Goal: Transaction & Acquisition: Subscribe to service/newsletter

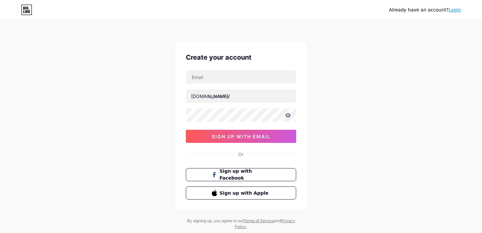
scroll to position [17, 0]
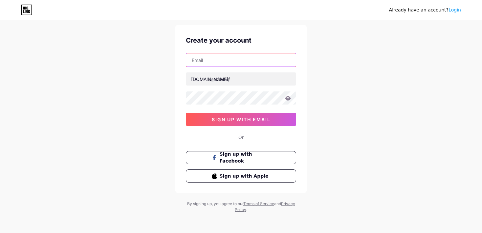
click at [207, 63] on input "text" at bounding box center [241, 59] width 110 height 13
type input "ف"
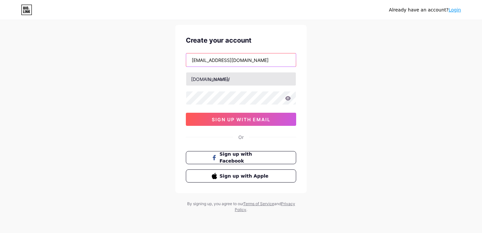
type input "[EMAIL_ADDRESS][DOMAIN_NAME]"
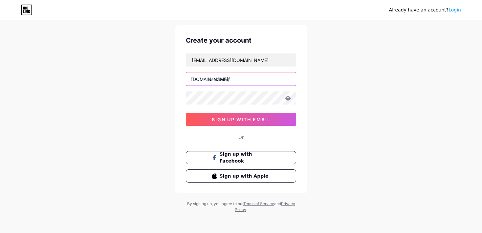
click at [217, 81] on input "text" at bounding box center [241, 79] width 110 height 13
drag, startPoint x: 210, startPoint y: 77, endPoint x: 239, endPoint y: 79, distance: 28.9
click at [239, 79] on input "text" at bounding box center [241, 79] width 110 height 13
click at [194, 79] on div "[DOMAIN_NAME]/" at bounding box center [210, 79] width 39 height 7
drag, startPoint x: 190, startPoint y: 78, endPoint x: 283, endPoint y: 78, distance: 93.2
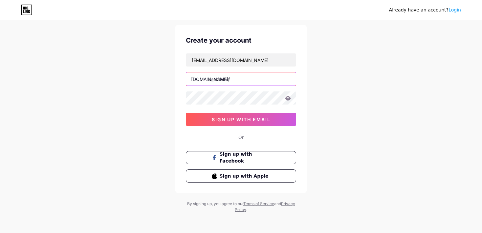
click at [283, 78] on input "text" at bounding box center [241, 79] width 110 height 13
type input "g"
drag, startPoint x: 212, startPoint y: 79, endPoint x: 207, endPoint y: 82, distance: 5.3
click at [207, 82] on input "gueraplast" at bounding box center [241, 79] width 110 height 13
type input "gueraplast"
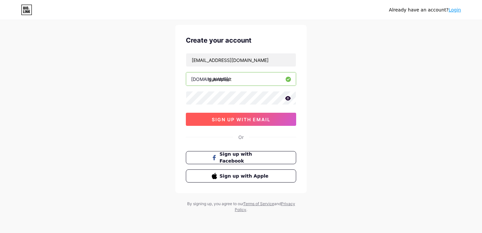
click at [212, 118] on span "sign up with email" at bounding box center [241, 120] width 59 height 6
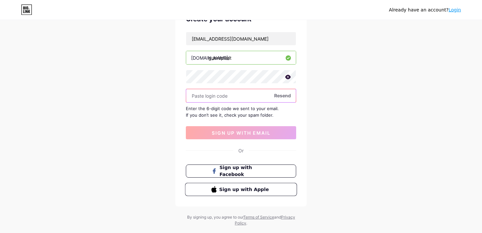
scroll to position [52, 0]
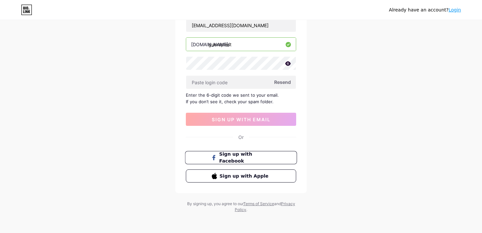
click at [207, 153] on button "Sign up with Facebook" at bounding box center [241, 157] width 112 height 13
